Goal: Information Seeking & Learning: Learn about a topic

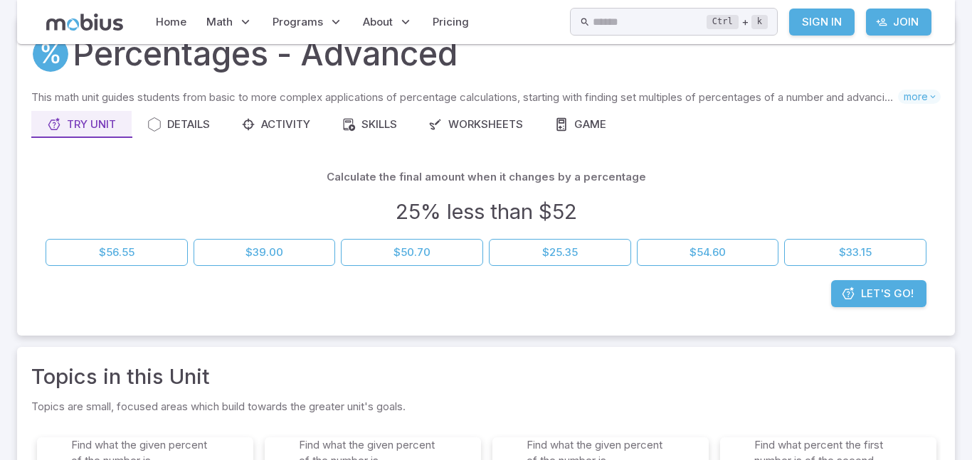
scroll to position [41, 0]
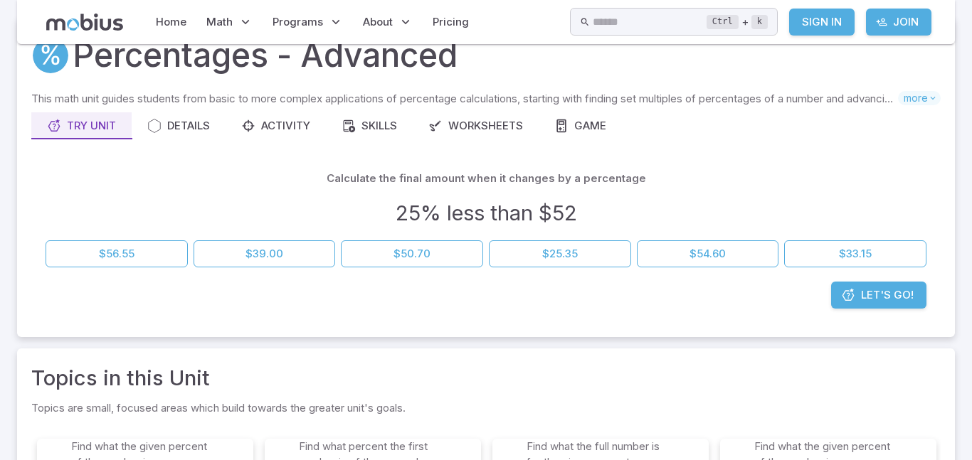
click at [451, 147] on div "This math unit guides students from basic to more complex applications of perce…" at bounding box center [485, 207] width 909 height 232
click at [310, 241] on button "$39.00" at bounding box center [265, 254] width 142 height 27
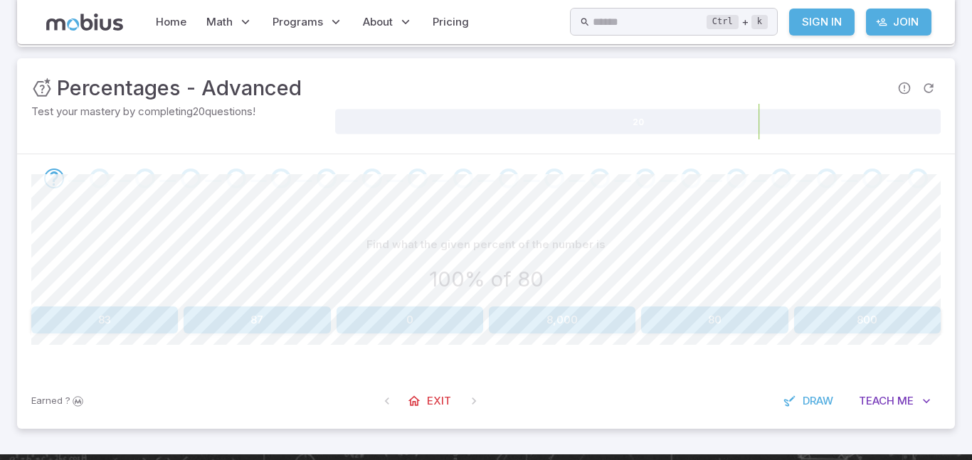
scroll to position [171, 0]
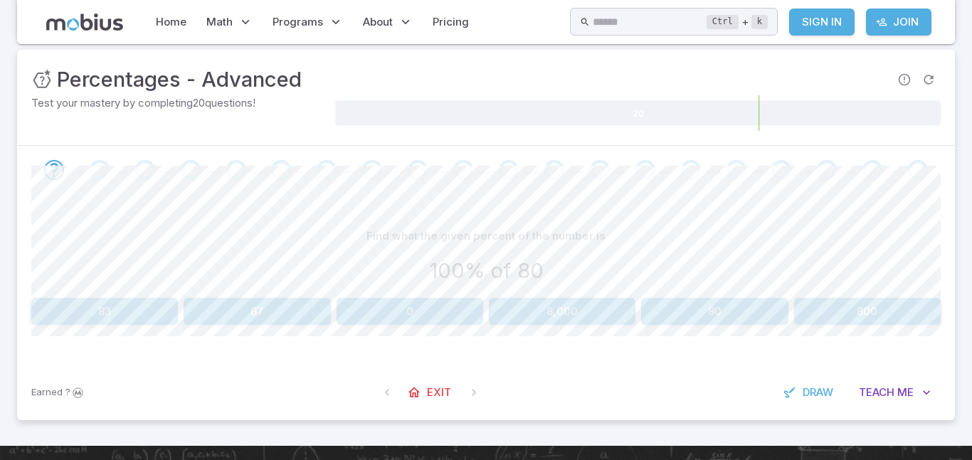
click at [708, 302] on button "80" at bounding box center [714, 311] width 147 height 27
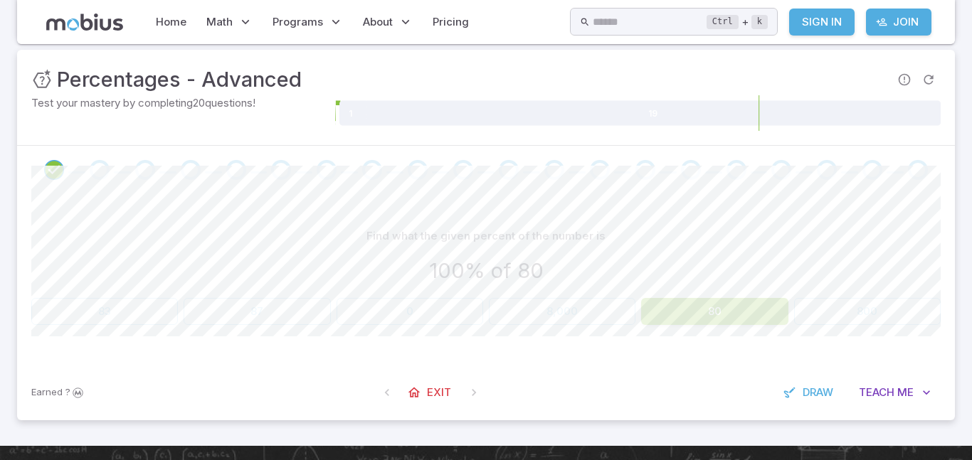
scroll to position [197, 0]
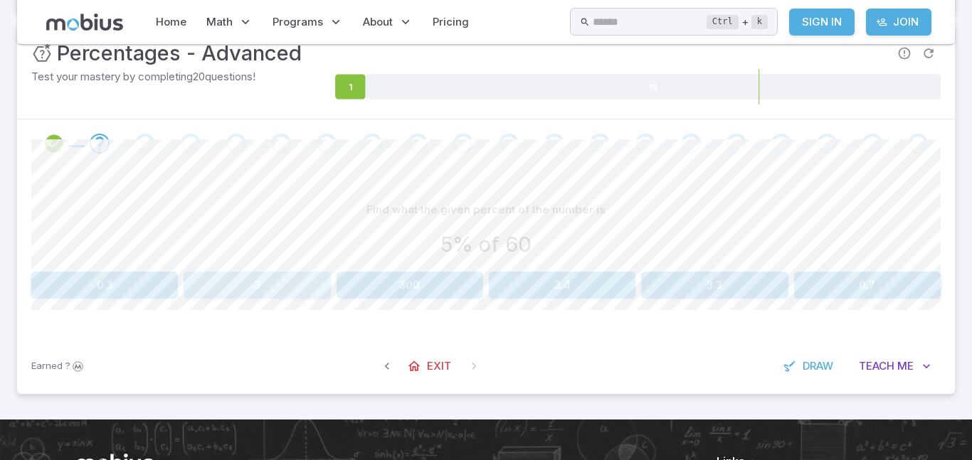
click at [307, 278] on button "3" at bounding box center [257, 285] width 147 height 27
click at [374, 278] on button "14" at bounding box center [410, 285] width 147 height 27
click at [512, 292] on button "60" at bounding box center [562, 285] width 147 height 27
click at [426, 299] on div "Find what the given percent of the number is 8% of 10 80 1.2 0.8 1.44 0.02 1.36…" at bounding box center [485, 253] width 909 height 171
click at [425, 296] on button "0.8" at bounding box center [410, 285] width 147 height 27
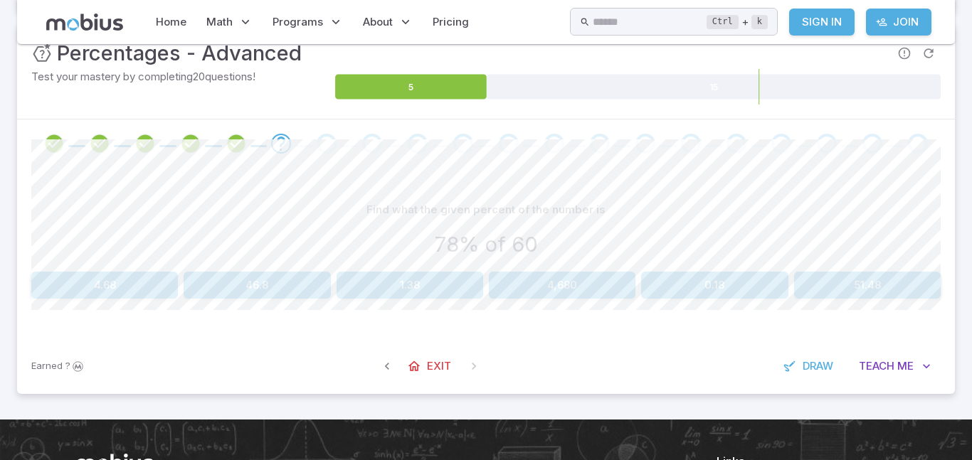
click at [591, 285] on button "4,680" at bounding box center [562, 285] width 147 height 27
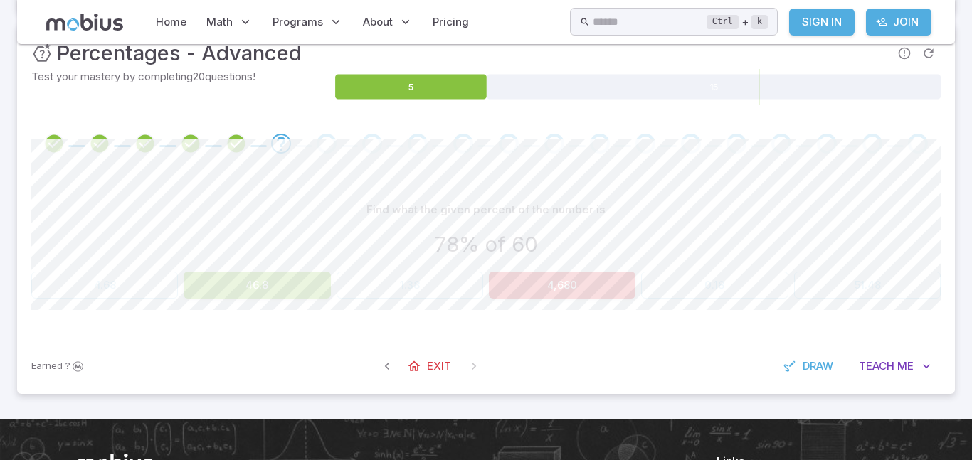
click at [268, 280] on button "46.8" at bounding box center [257, 285] width 147 height 27
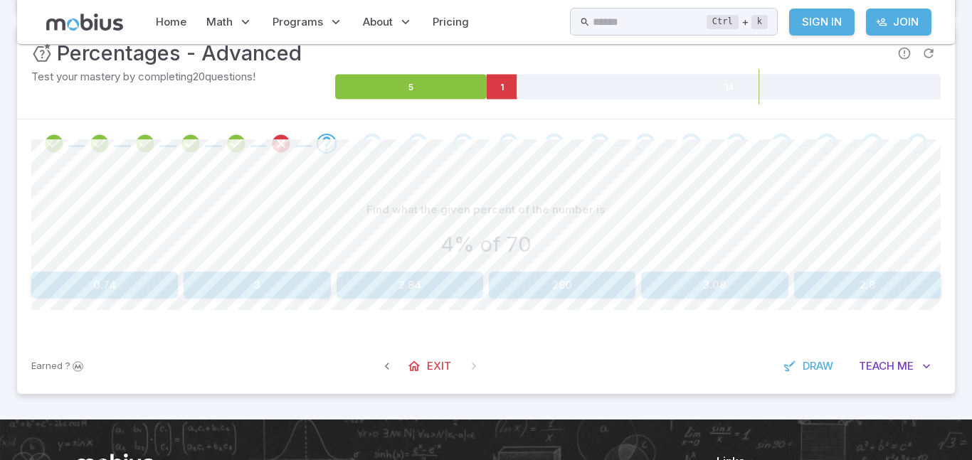
click at [878, 283] on button "2.8" at bounding box center [867, 285] width 147 height 27
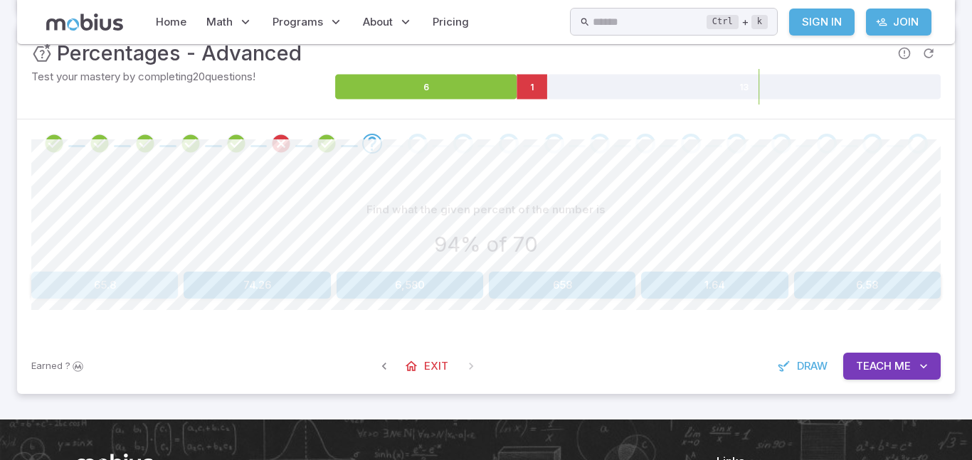
click at [125, 275] on button "65.8" at bounding box center [104, 285] width 147 height 27
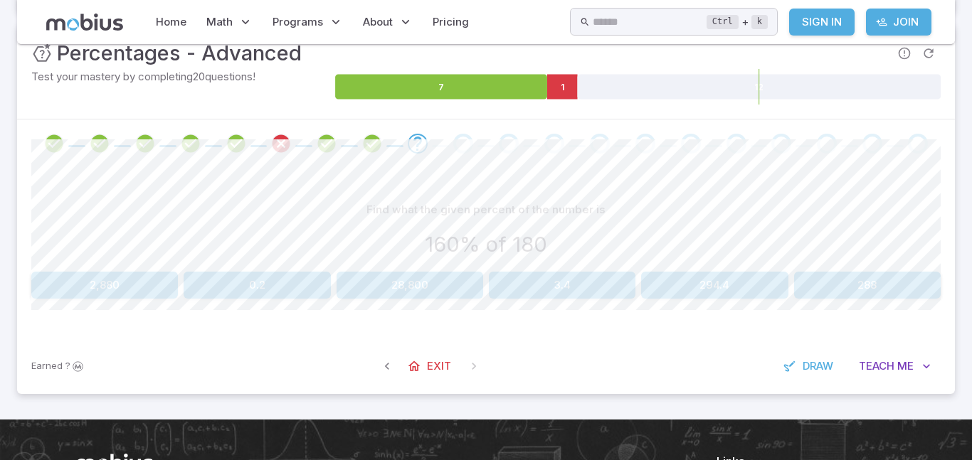
click at [825, 285] on button "288" at bounding box center [867, 285] width 147 height 27
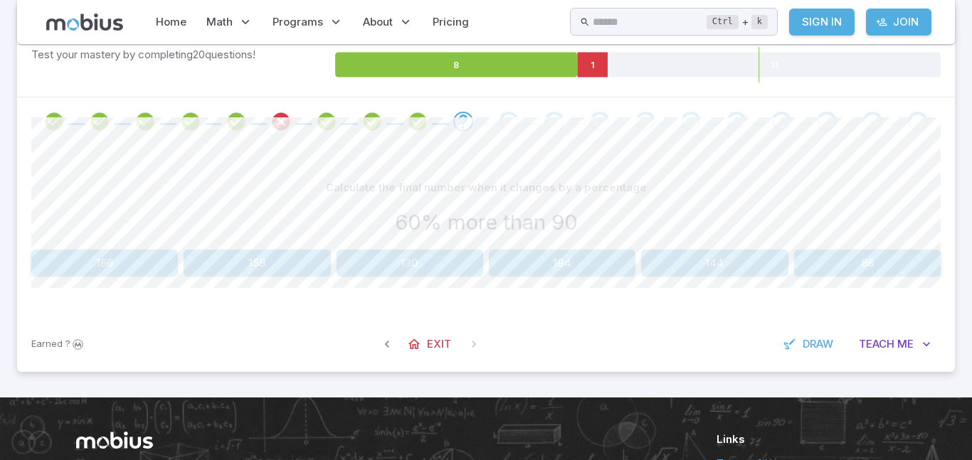
scroll to position [207, 0]
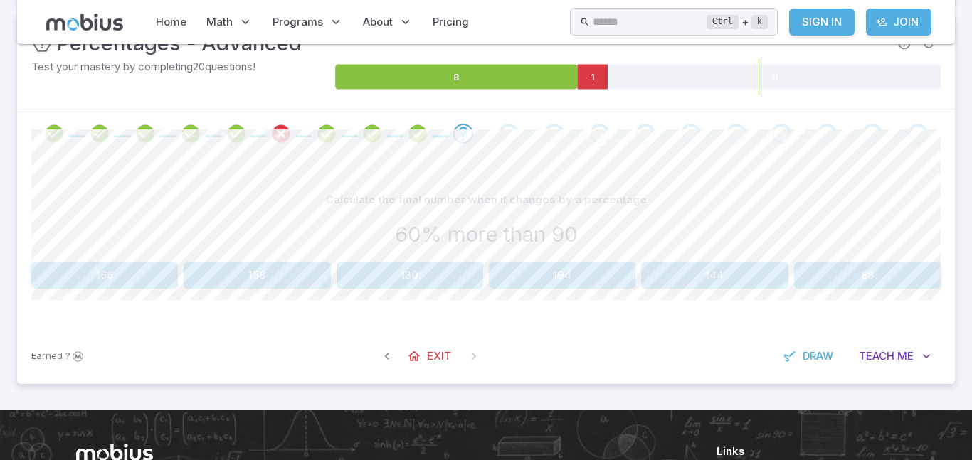
click at [711, 256] on div "Calculate the final number when it changes by a percentage 60% more than 90 166…" at bounding box center [485, 237] width 909 height 102
click at [712, 267] on button "144" at bounding box center [714, 275] width 147 height 27
click at [458, 262] on button "90%" at bounding box center [410, 275] width 147 height 27
click at [867, 287] on button "55%" at bounding box center [867, 275] width 147 height 27
click at [909, 263] on button "-3%" at bounding box center [867, 275] width 147 height 27
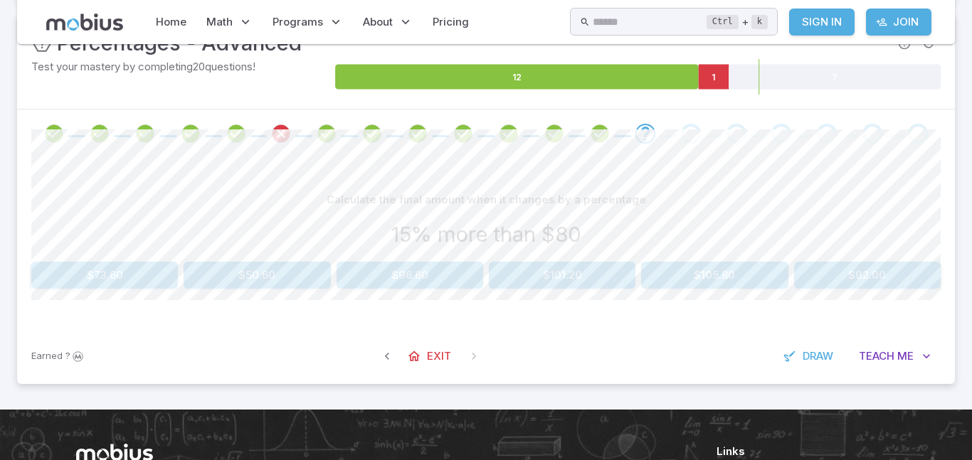
click at [862, 269] on button "$92.00" at bounding box center [867, 275] width 147 height 27
click at [127, 271] on button "$36.00" at bounding box center [104, 275] width 147 height 27
click at [721, 272] on button "$39.00" at bounding box center [714, 275] width 147 height 27
click at [450, 282] on button "-3%" at bounding box center [410, 275] width 147 height 27
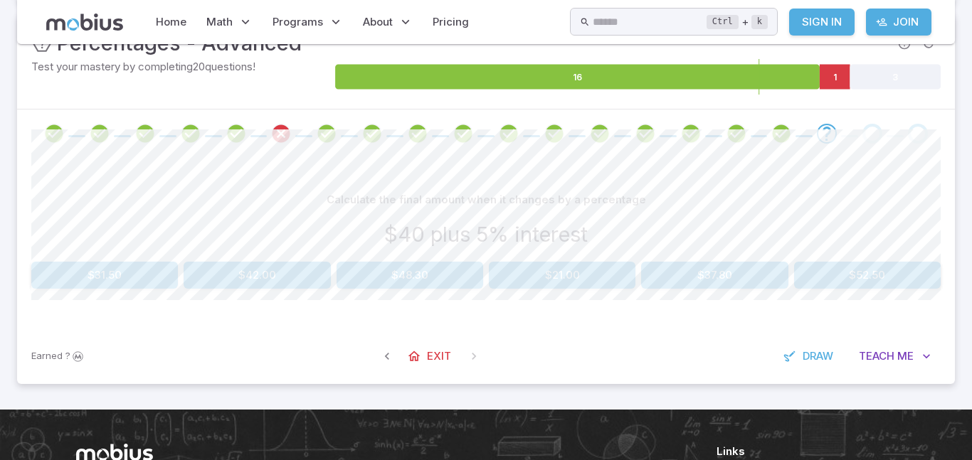
click at [273, 271] on button "$42.00" at bounding box center [257, 275] width 147 height 27
click at [825, 282] on button "$63.00" at bounding box center [867, 275] width 147 height 27
click at [290, 268] on button "$23.00" at bounding box center [257, 275] width 147 height 27
